Goal: Task Accomplishment & Management: Use online tool/utility

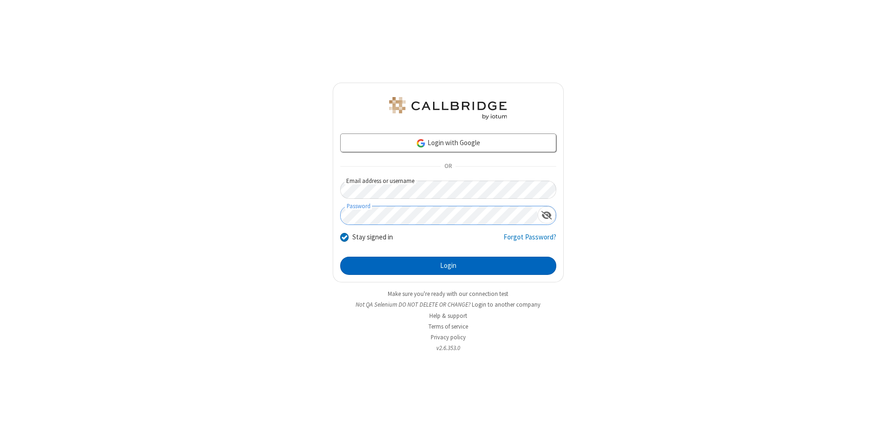
click at [448, 266] on button "Login" at bounding box center [448, 266] width 216 height 19
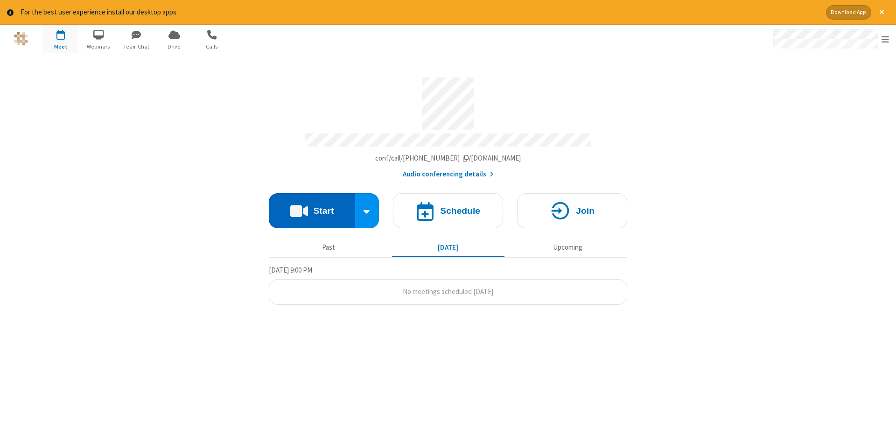
click at [312, 207] on button "Start" at bounding box center [312, 210] width 86 height 35
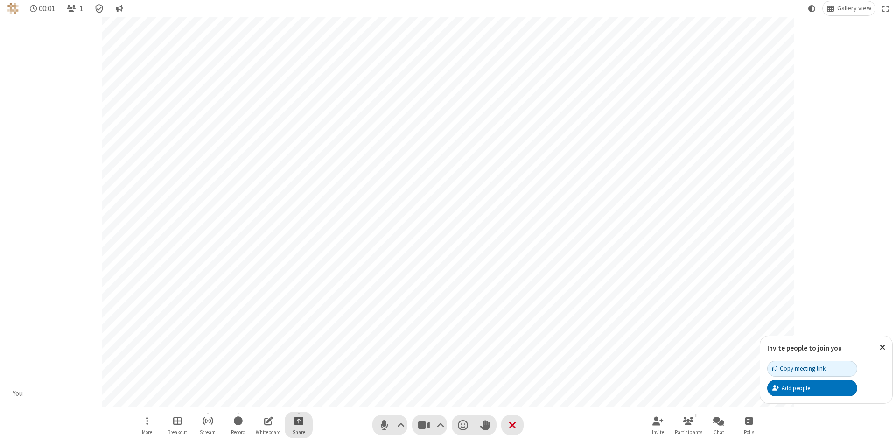
click at [298, 420] on span "Start sharing" at bounding box center [298, 421] width 9 height 12
click at [298, 363] on span "Share additional camera" at bounding box center [304, 366] width 69 height 8
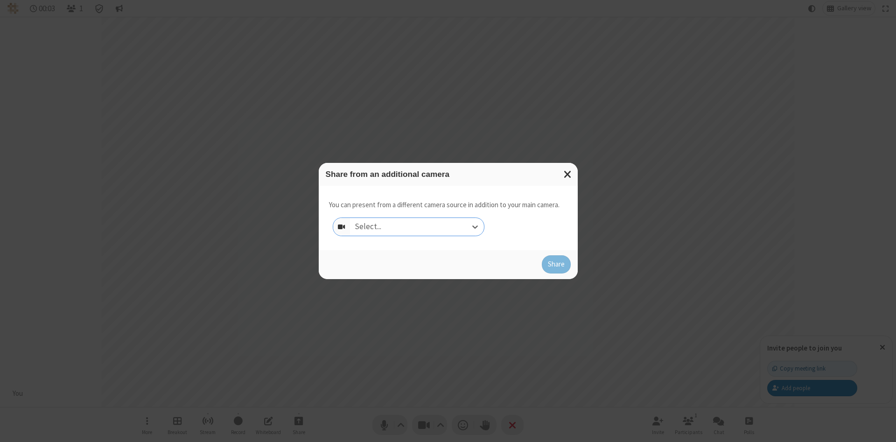
click at [417, 226] on div "Select..." at bounding box center [417, 227] width 134 height 18
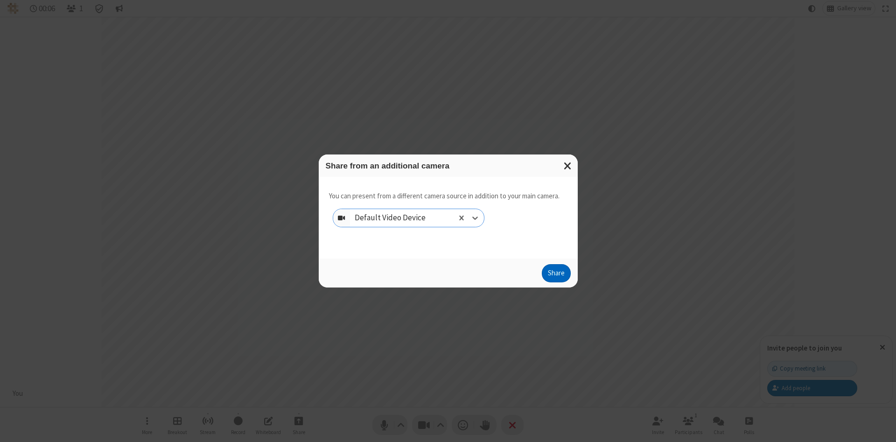
click at [556, 275] on button "Share" at bounding box center [556, 273] width 29 height 19
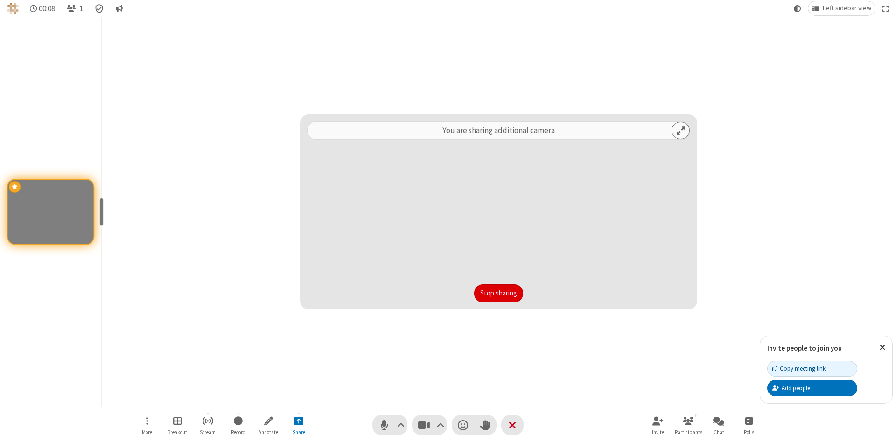
click at [498, 293] on button "Stop sharing" at bounding box center [498, 293] width 49 height 19
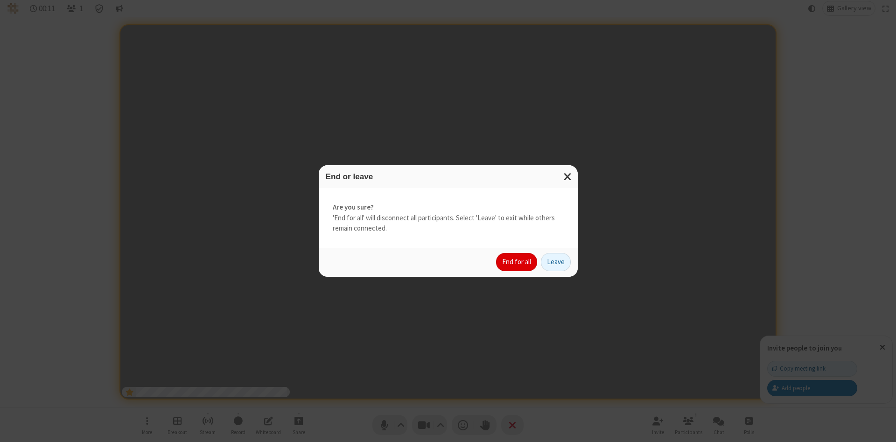
click at [517, 262] on button "End for all" at bounding box center [516, 262] width 41 height 19
